Goal: Task Accomplishment & Management: Use online tool/utility

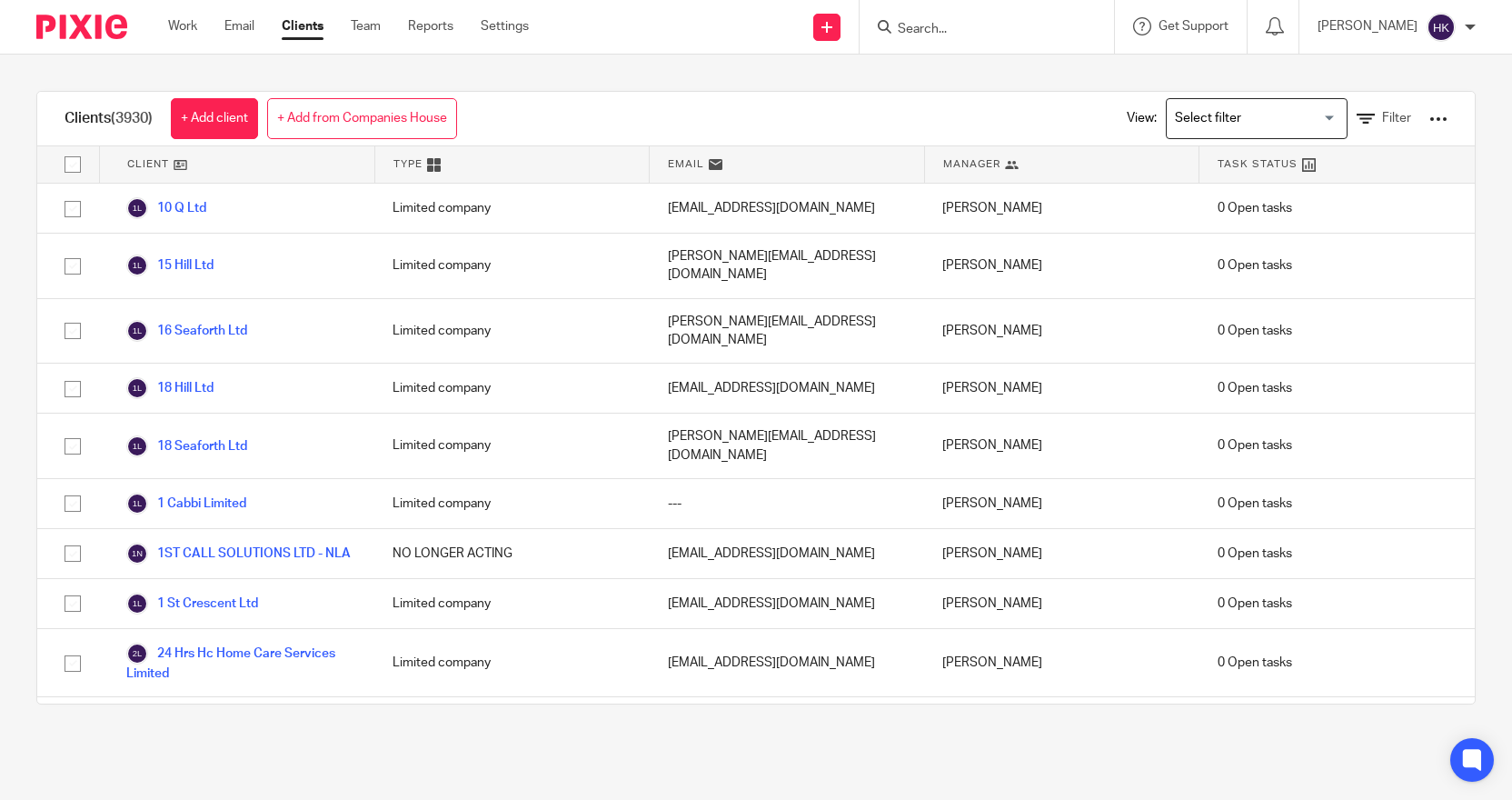
click at [301, 28] on link "Clients" at bounding box center [303, 26] width 42 height 18
click at [1357, 117] on icon at bounding box center [1365, 119] width 18 height 18
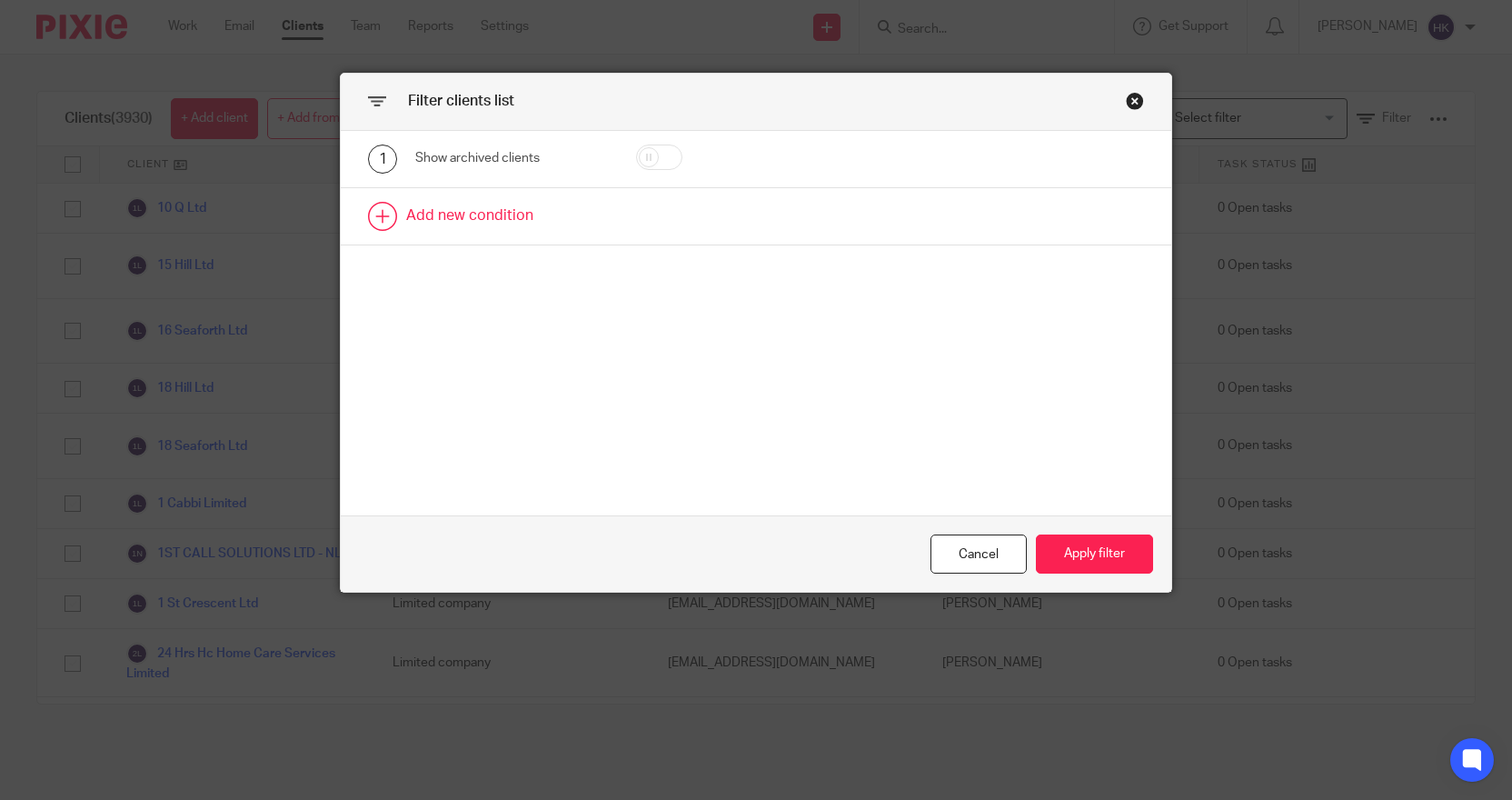
click at [501, 221] on link at bounding box center [756, 216] width 830 height 57
click at [500, 221] on div "Field" at bounding box center [501, 221] width 142 height 38
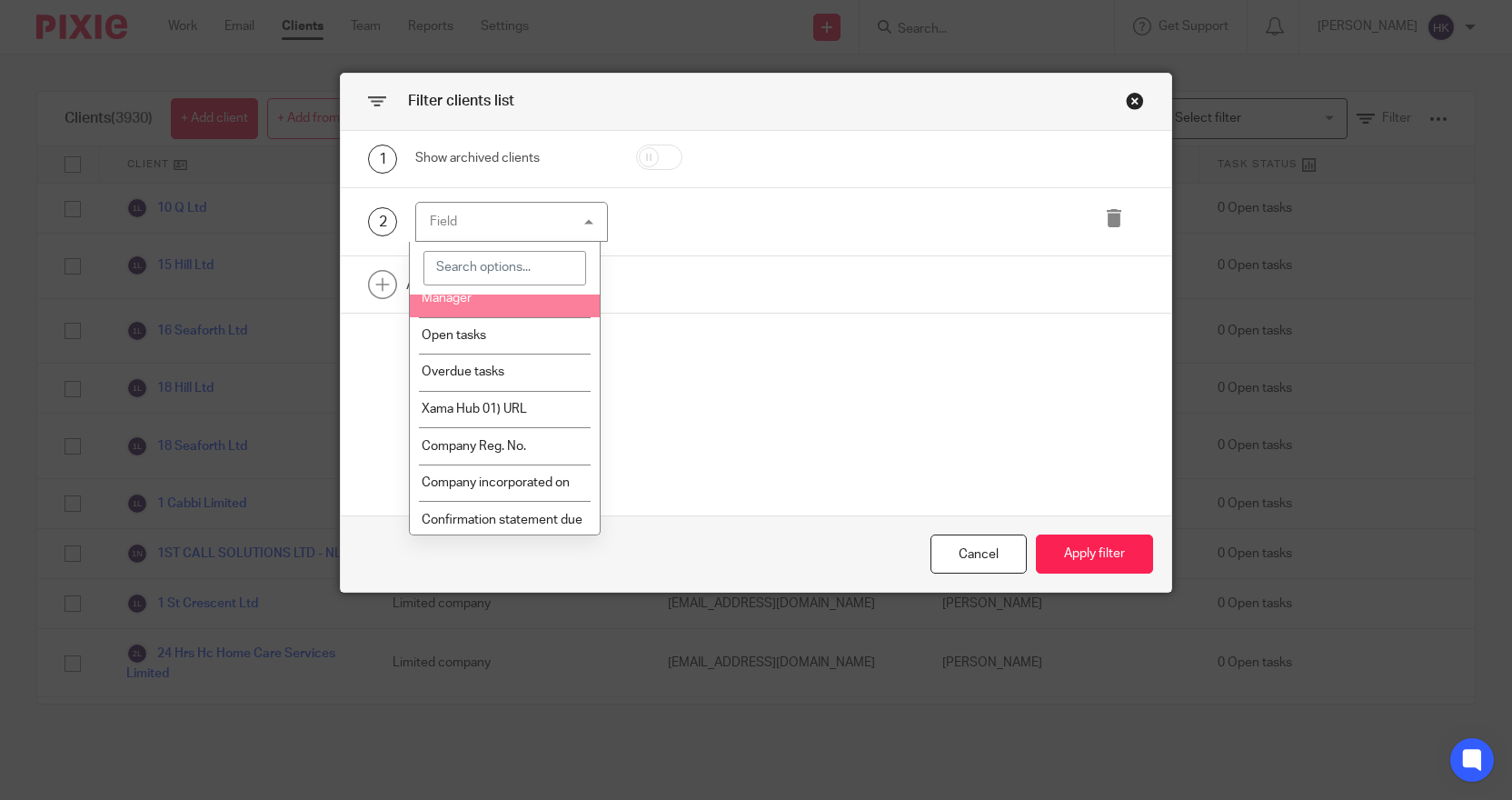
scroll to position [182, 0]
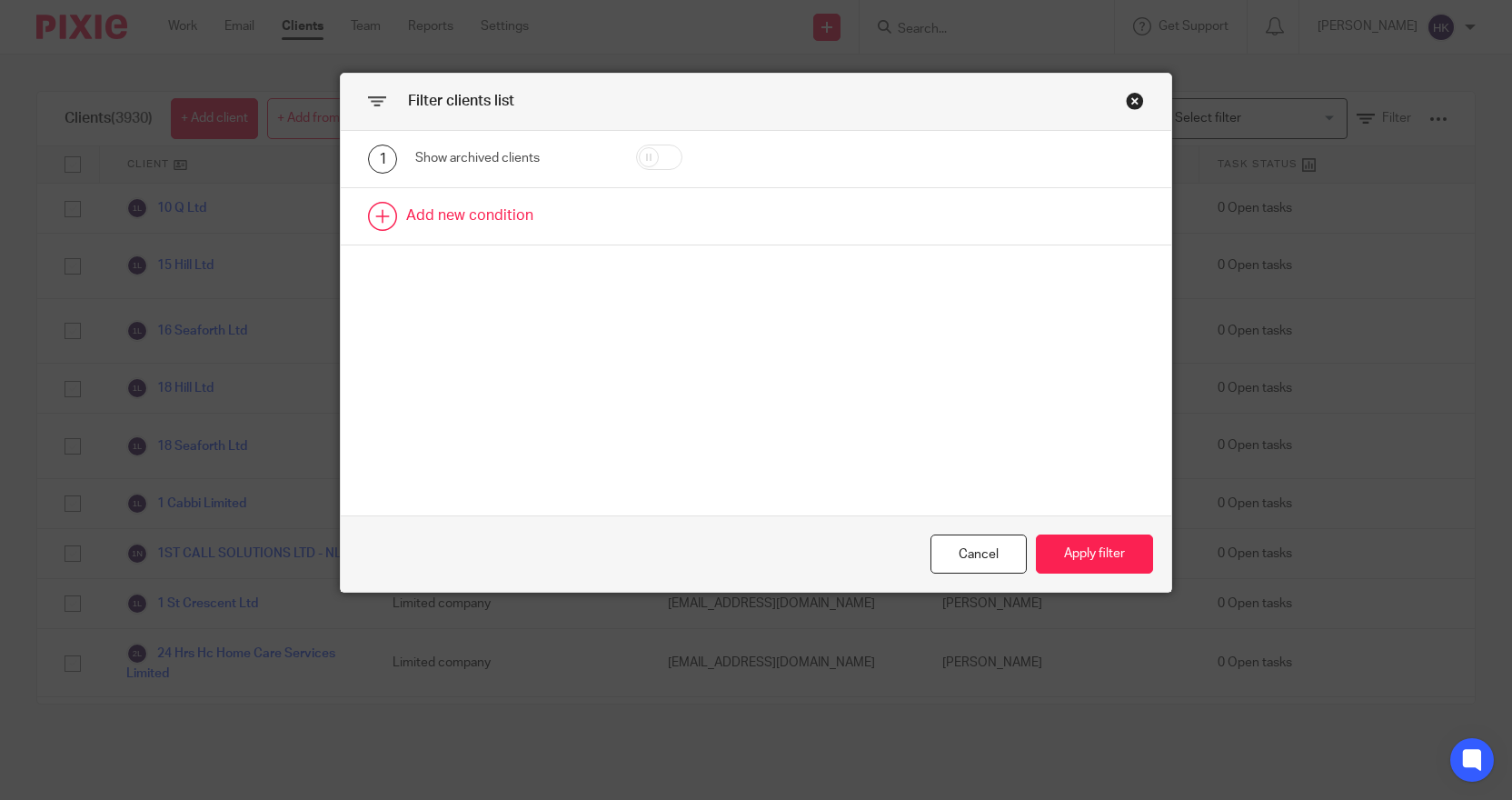
click at [501, 211] on link at bounding box center [756, 216] width 830 height 57
click at [589, 216] on div "Field" at bounding box center [511, 222] width 193 height 41
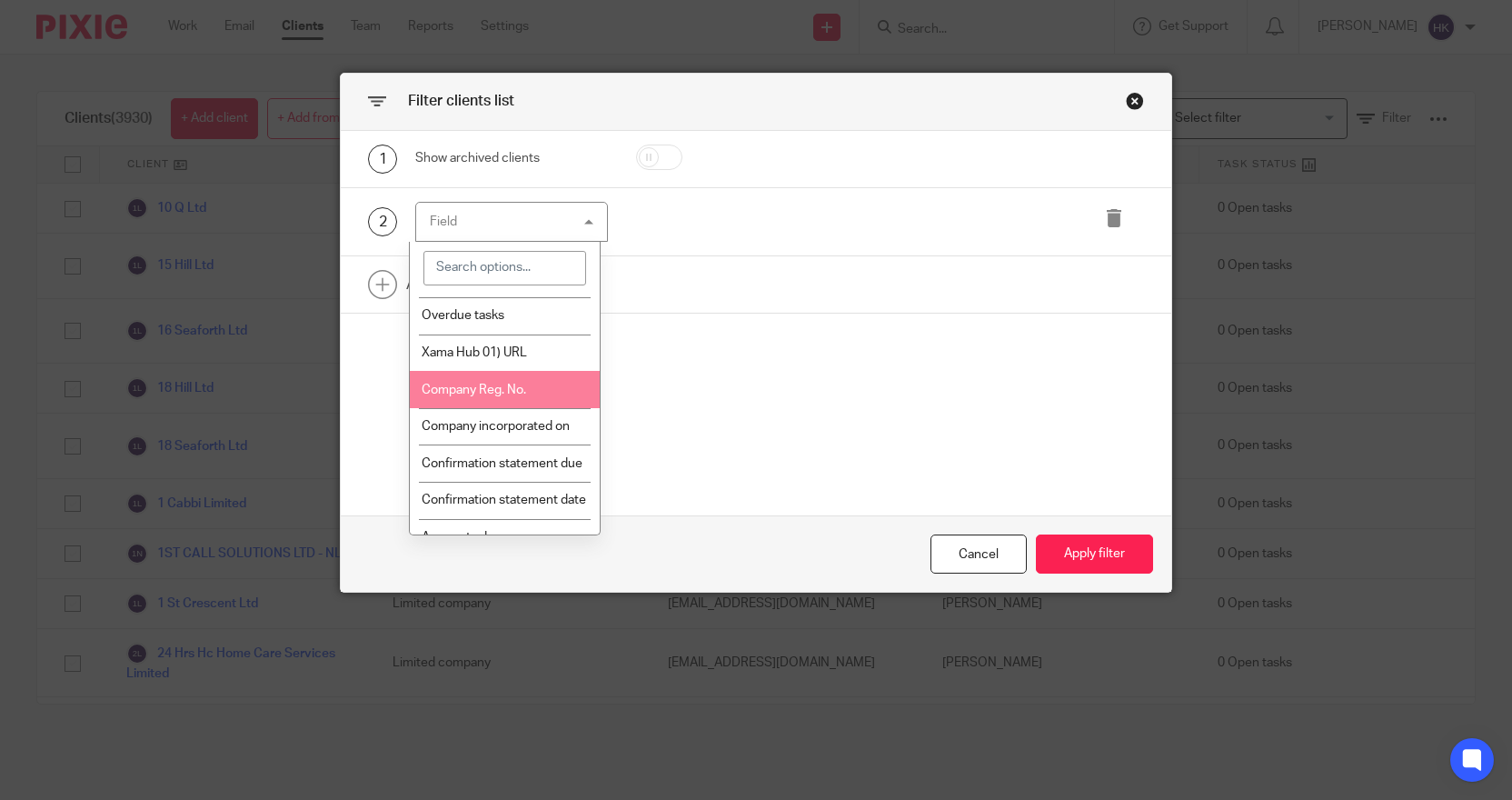
scroll to position [273, 0]
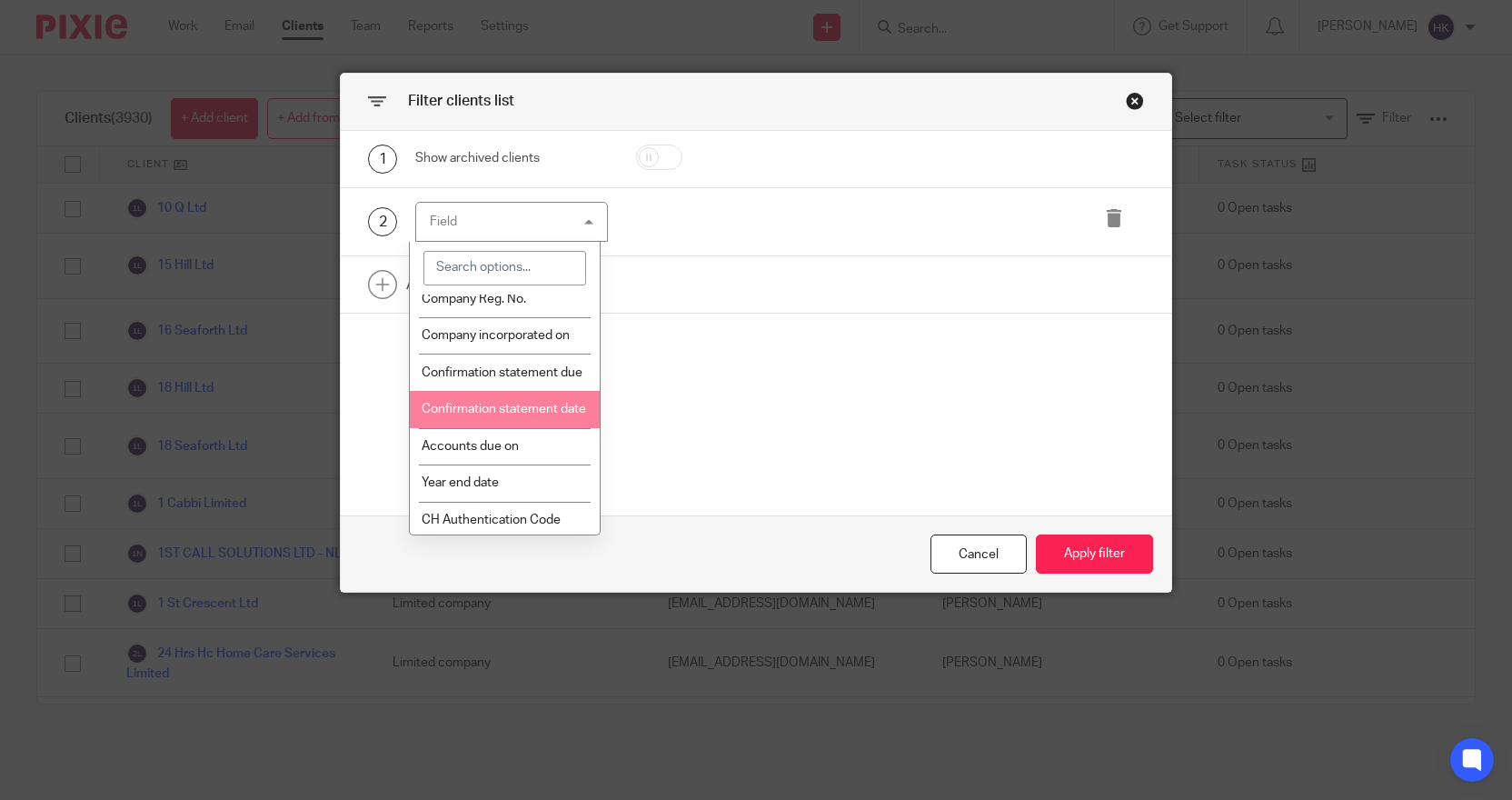
click at [512, 428] on li "Confirmation statement date" at bounding box center [505, 409] width 191 height 37
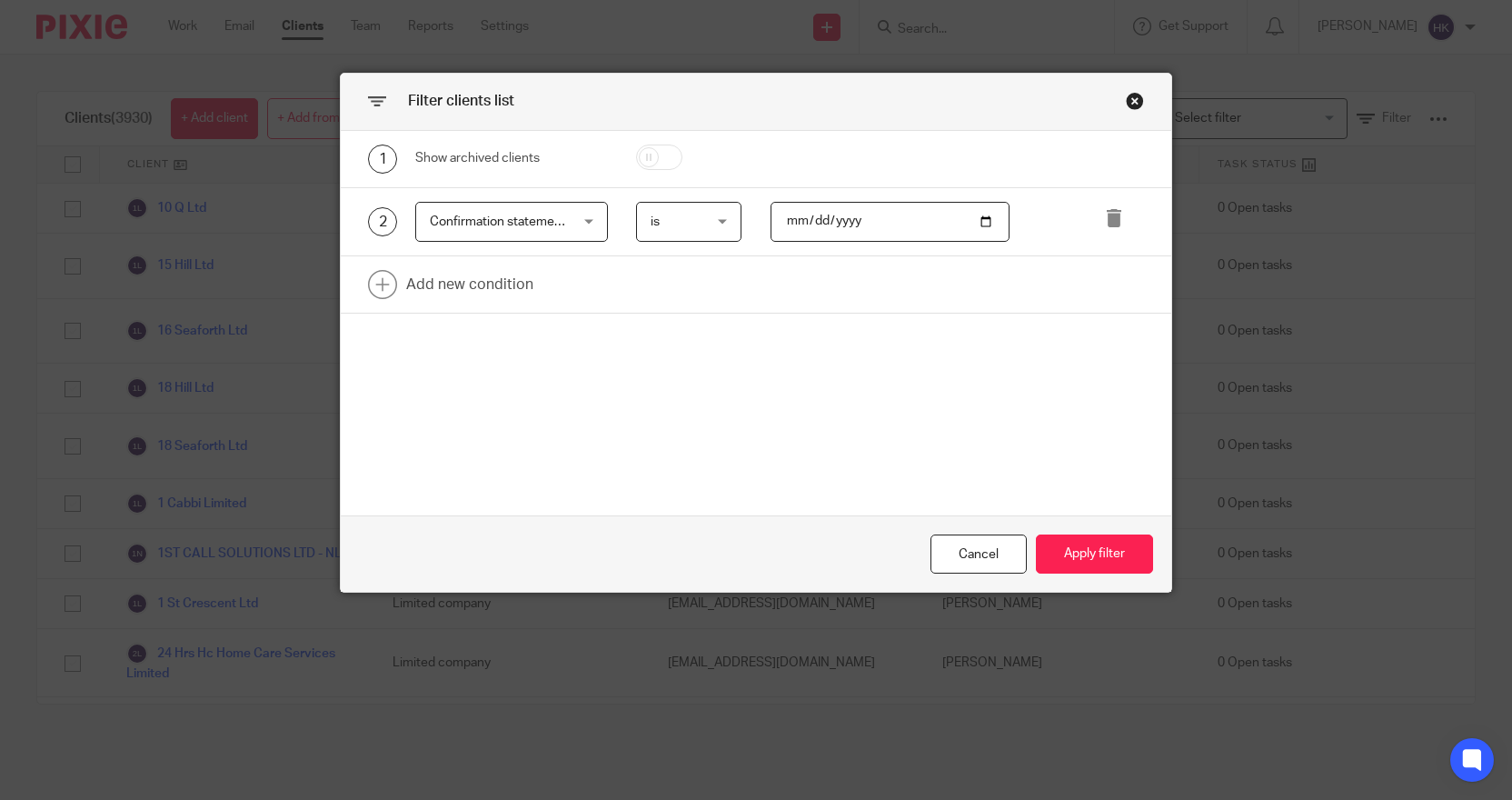
click at [713, 224] on span "is" at bounding box center [686, 221] width 72 height 38
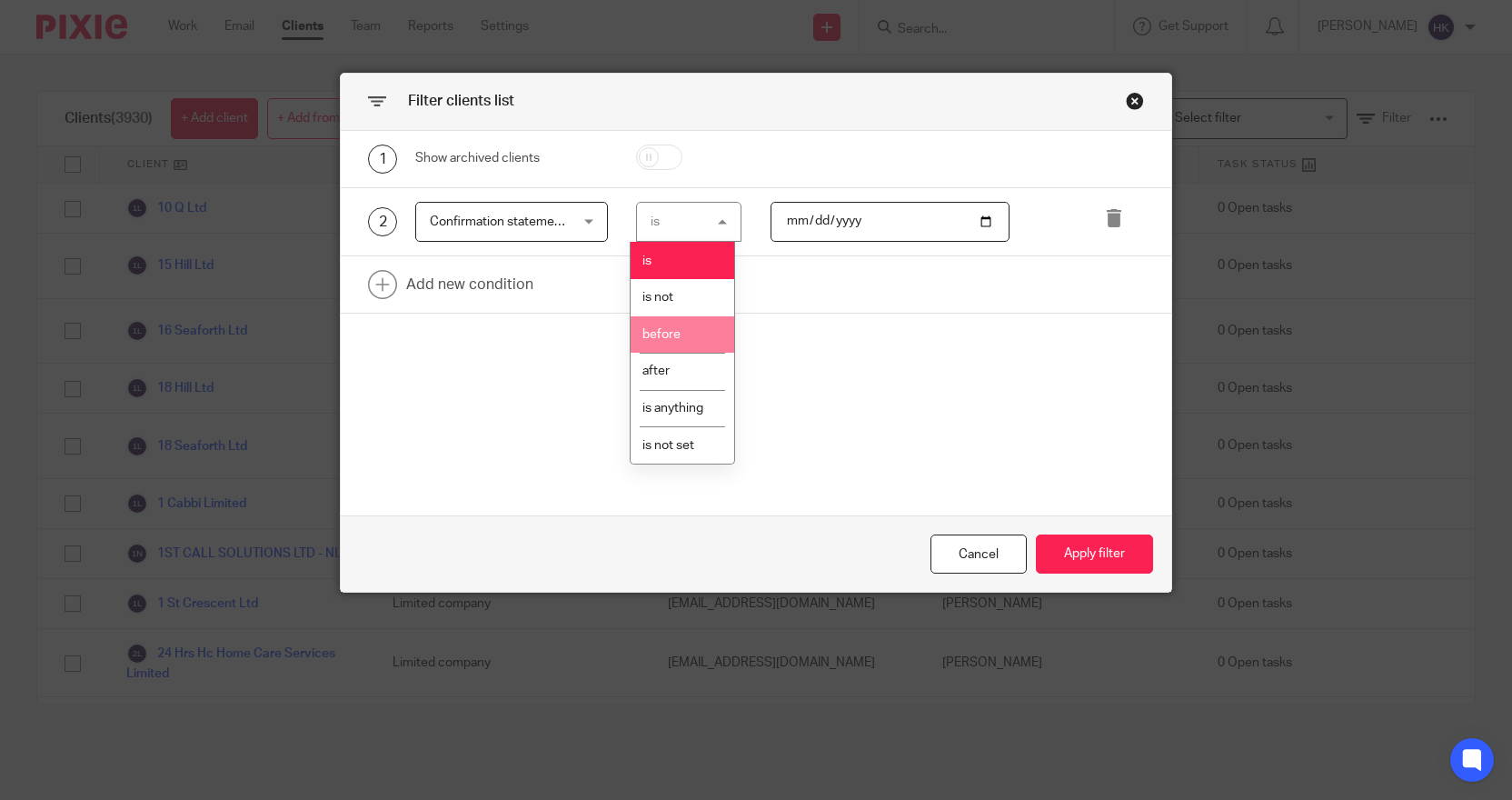
click at [698, 340] on li "before" at bounding box center [682, 334] width 103 height 37
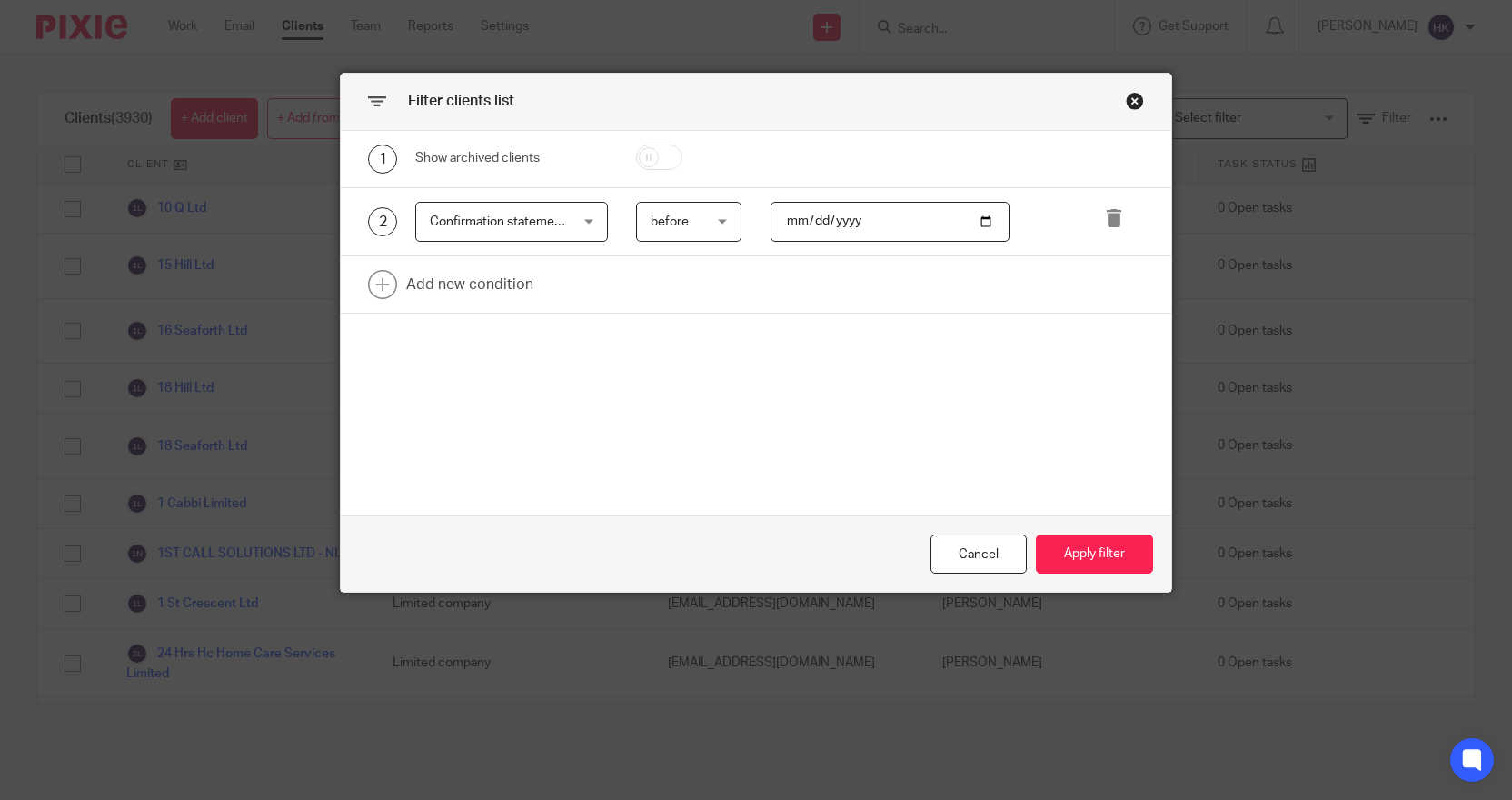
click at [984, 221] on input "date" at bounding box center [890, 222] width 240 height 41
type input "2025-09-01"
click at [1083, 549] on button "Apply filter" at bounding box center [1094, 554] width 117 height 39
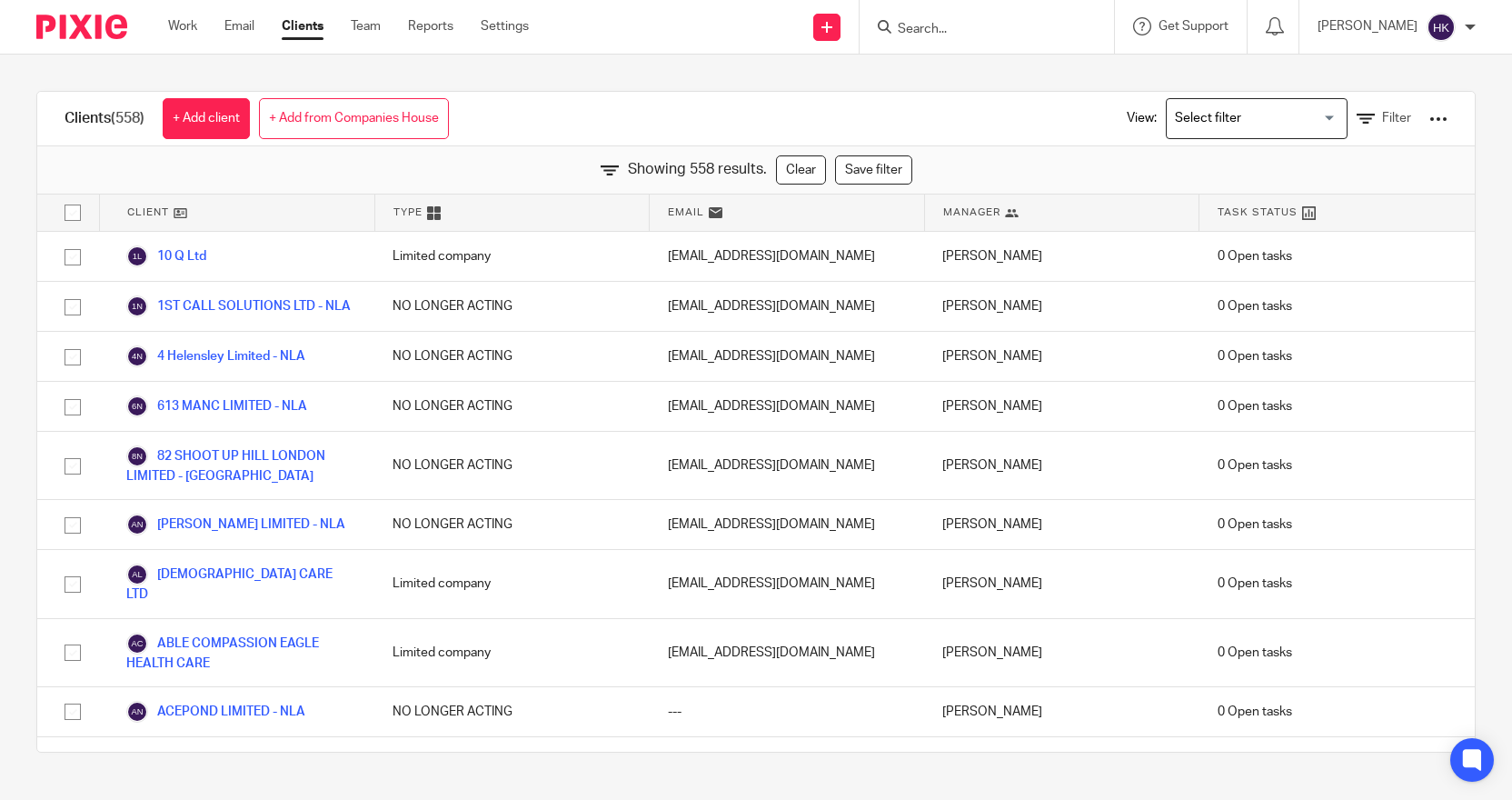
click at [1430, 114] on div at bounding box center [1438, 119] width 18 height 18
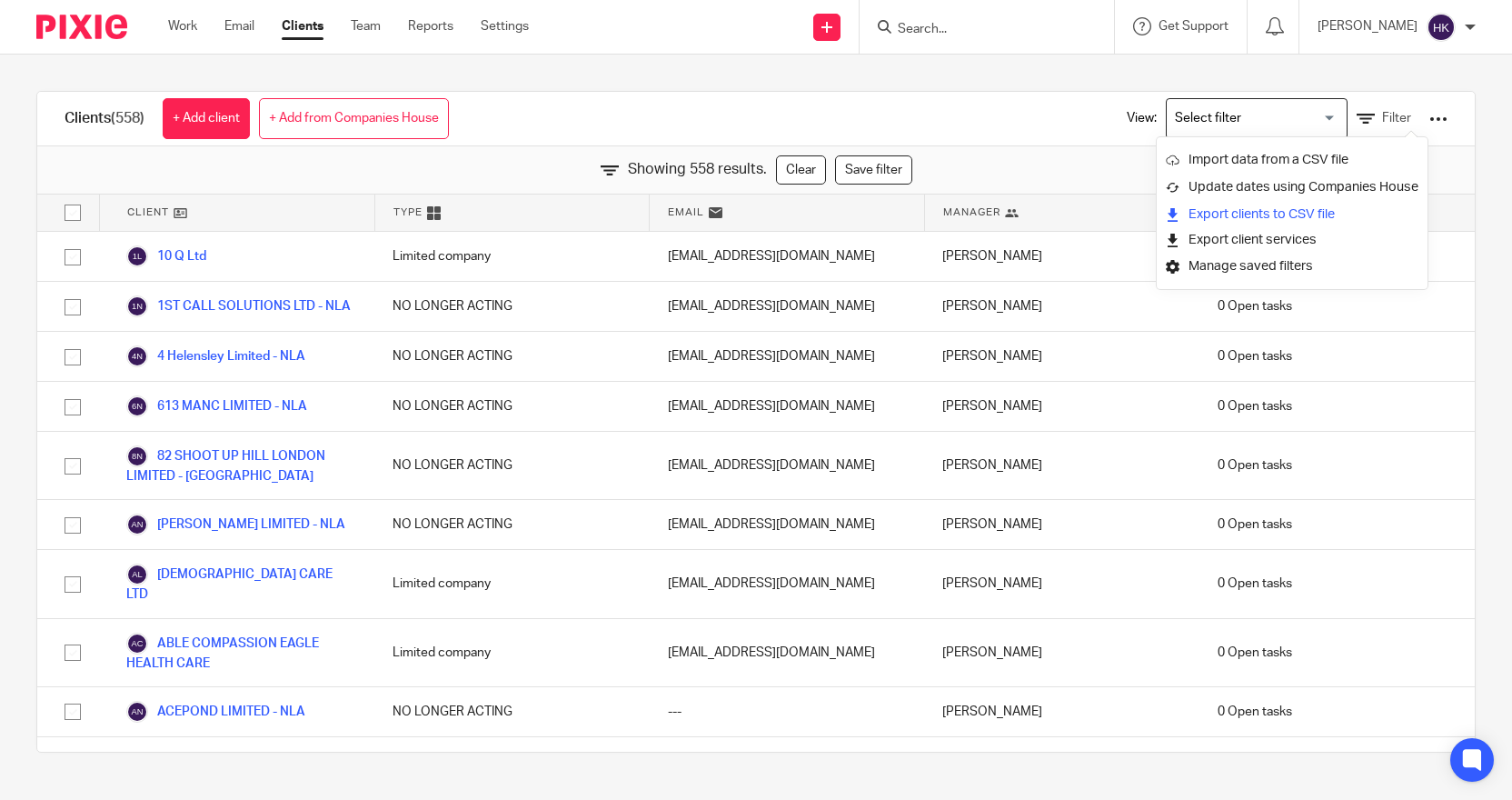
click at [1320, 211] on link "Export clients to CSV file" at bounding box center [1293, 215] width 253 height 27
